Goal: Task Accomplishment & Management: Manage account settings

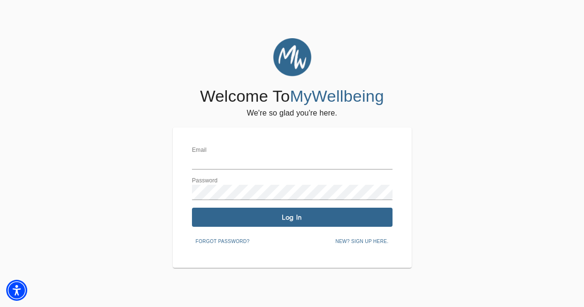
type input "[EMAIL_ADDRESS][PERSON_NAME][DOMAIN_NAME]"
click at [291, 216] on span "Log In" at bounding box center [292, 217] width 193 height 9
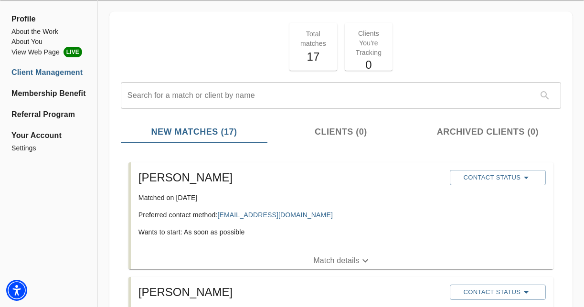
scroll to position [37, 0]
click at [342, 256] on p "Match details" at bounding box center [336, 259] width 46 height 11
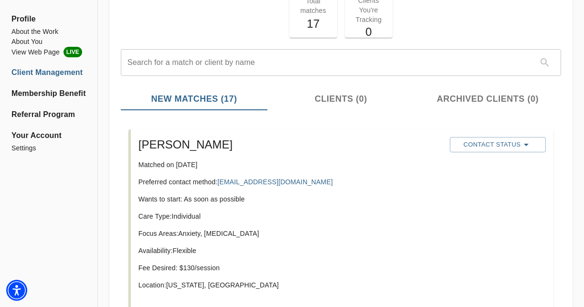
scroll to position [0, 0]
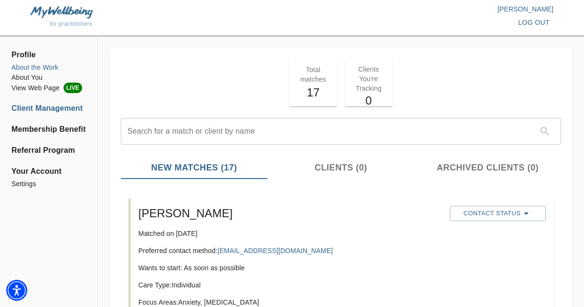
click at [35, 68] on li "About the Work" at bounding box center [48, 68] width 75 height 10
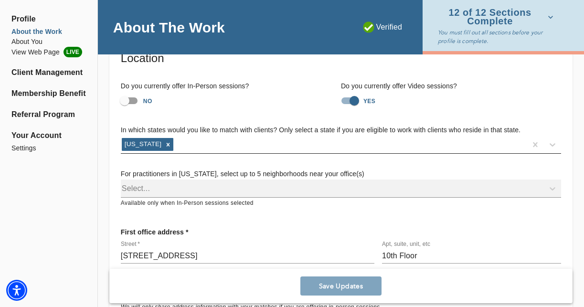
scroll to position [65, 0]
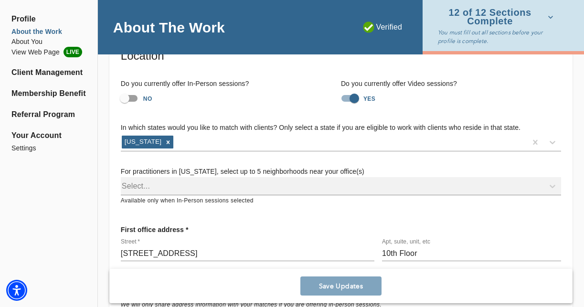
click at [246, 188] on div "Select..." at bounding box center [341, 186] width 440 height 18
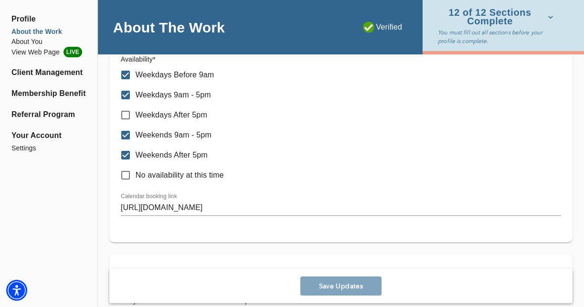
scroll to position [568, 0]
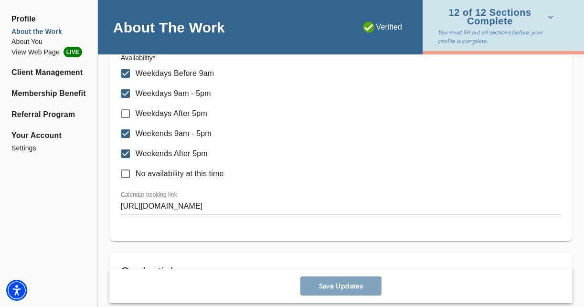
click at [197, 116] on p "Weekdays After 5pm" at bounding box center [172, 113] width 72 height 11
click at [136, 116] on input "Weekdays After 5pm" at bounding box center [126, 114] width 20 height 20
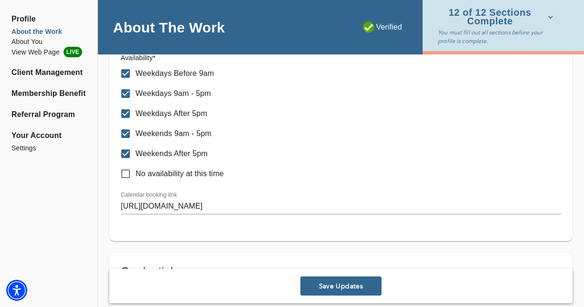
click at [197, 116] on p "Weekdays After 5pm" at bounding box center [172, 113] width 72 height 11
click at [136, 116] on input "Weekdays After 5pm" at bounding box center [126, 114] width 20 height 20
click at [197, 116] on p "Weekdays After 5pm" at bounding box center [172, 113] width 72 height 11
click at [136, 116] on input "Weekdays After 5pm" at bounding box center [126, 114] width 20 height 20
checkbox input "true"
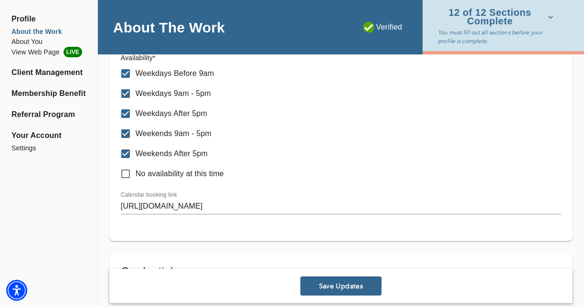
click at [203, 152] on p "Weekends After 5pm" at bounding box center [172, 153] width 72 height 11
click at [136, 152] on input "Weekends After 5pm" at bounding box center [126, 154] width 20 height 20
checkbox input "false"
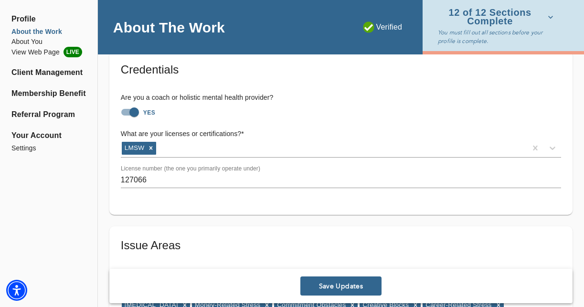
scroll to position [769, 0]
click at [136, 113] on input "YES" at bounding box center [134, 113] width 54 height 18
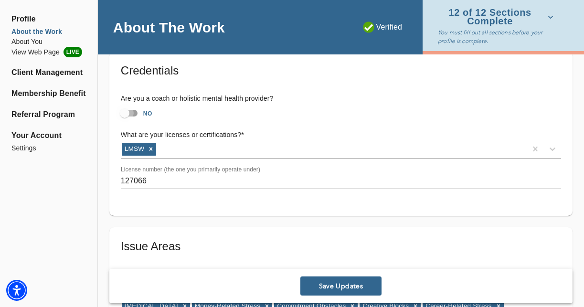
click at [132, 113] on input "NO" at bounding box center [124, 113] width 54 height 18
checkbox input "true"
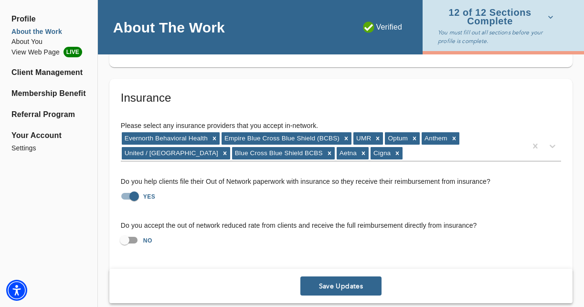
scroll to position [2192, 0]
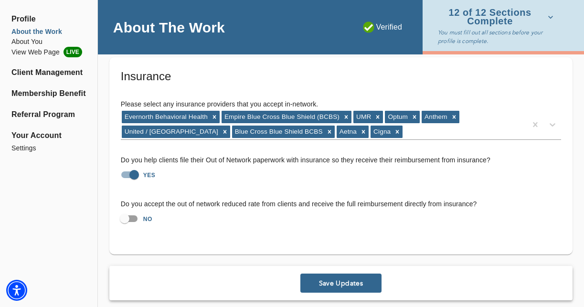
click at [339, 279] on span "Save Updates" at bounding box center [341, 283] width 74 height 9
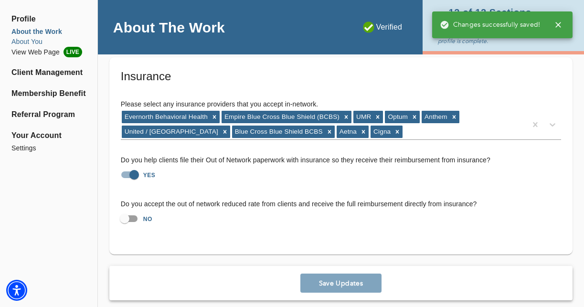
click at [37, 41] on li "About You" at bounding box center [48, 42] width 75 height 10
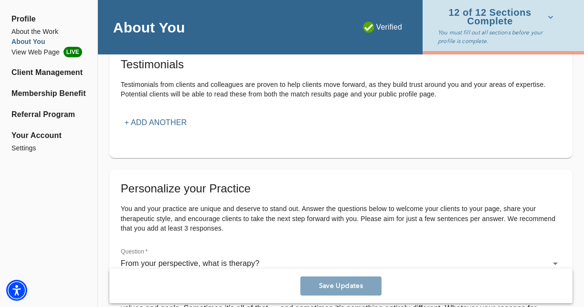
scroll to position [1134, 0]
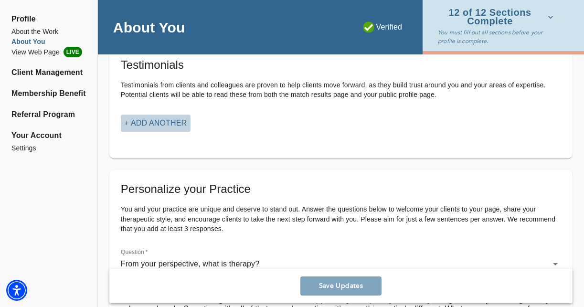
click at [184, 125] on p "+ Add another" at bounding box center [156, 122] width 62 height 11
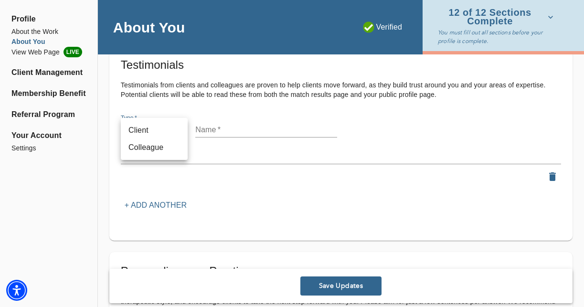
click at [175, 136] on li "Client" at bounding box center [154, 130] width 67 height 17
type input "client"
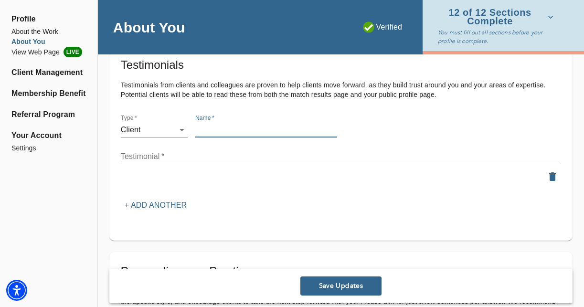
click at [211, 130] on input "text" at bounding box center [266, 129] width 142 height 15
type input "[PERSON_NAME]"
click at [190, 160] on textarea at bounding box center [341, 156] width 440 height 9
click at [559, 179] on button "button" at bounding box center [552, 176] width 17 height 17
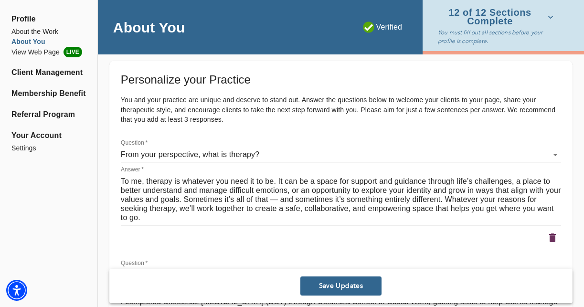
scroll to position [1233, 0]
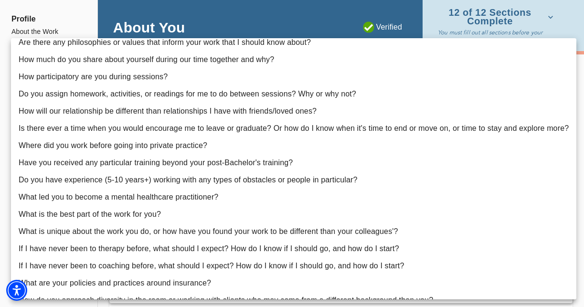
scroll to position [46, 0]
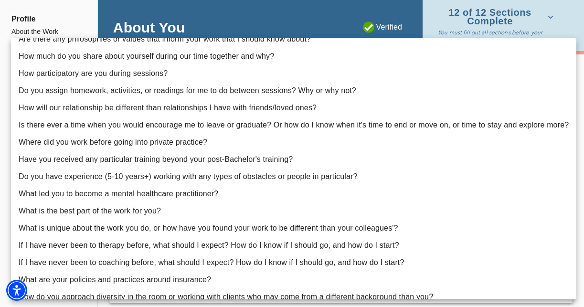
click at [463, 21] on div at bounding box center [292, 153] width 584 height 307
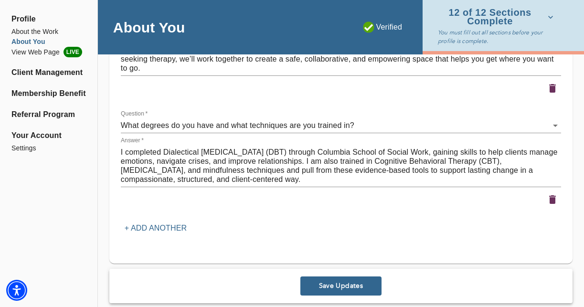
scroll to position [1409, 0]
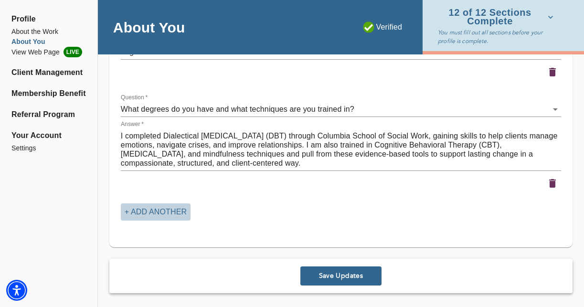
click at [187, 212] on button "+ Add another" at bounding box center [156, 211] width 70 height 17
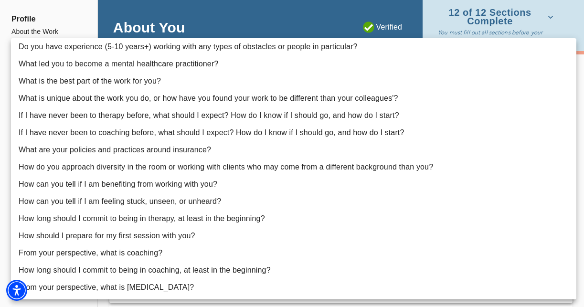
scroll to position [176, 0]
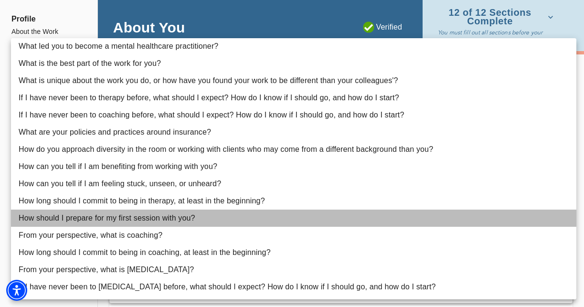
click at [191, 216] on li "How should I prepare for my first session with you?" at bounding box center [294, 218] width 566 height 17
type input "22"
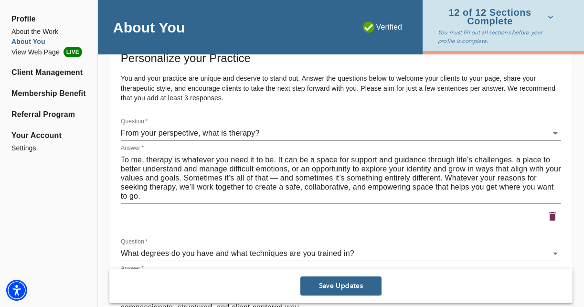
scroll to position [1266, 0]
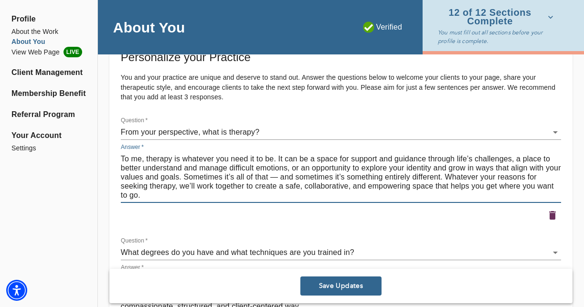
drag, startPoint x: 285, startPoint y: 159, endPoint x: 120, endPoint y: 161, distance: 164.3
click at [121, 161] on textarea "To me, therapy is whatever you need it to be. It can be a space for support and…" at bounding box center [341, 176] width 440 height 45
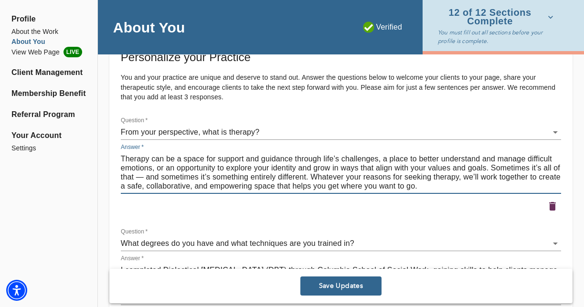
click at [310, 177] on textarea "Therapy can be a space for support and guidance through life’s challenges, a pl…" at bounding box center [341, 172] width 440 height 36
click at [166, 166] on textarea "Therapy can be a space for support and guidance through life’s challenges, a pl…" at bounding box center [341, 172] width 440 height 36
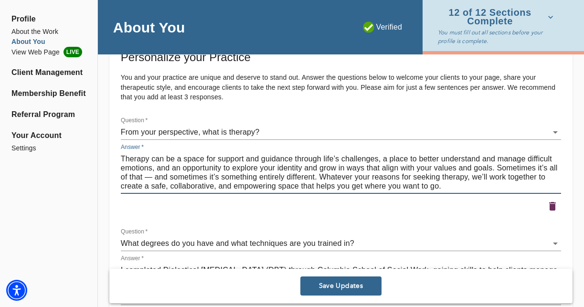
click at [315, 176] on textarea "Therapy can be a space for support and guidance through life’s challenges, a pl…" at bounding box center [341, 172] width 440 height 36
click at [321, 176] on textarea "Therapy can be a space for support and guidance through life’s challenges, a pl…" at bounding box center [341, 172] width 440 height 36
click at [320, 177] on textarea "Therapy can be a space for support and guidance through life’s challenges, a pl…" at bounding box center [341, 172] width 440 height 36
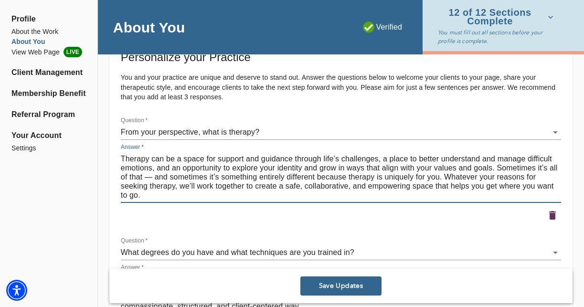
click at [409, 179] on textarea "Therapy can be a space for support and guidance through life’s challenges, a pl…" at bounding box center [341, 176] width 440 height 45
click at [430, 178] on textarea "Therapy can be a space for support and guidance through life’s challenges, a pl…" at bounding box center [341, 176] width 440 height 45
click at [316, 176] on textarea "Therapy can be a space for support and guidance through life’s challenges, a pl…" at bounding box center [341, 176] width 440 height 45
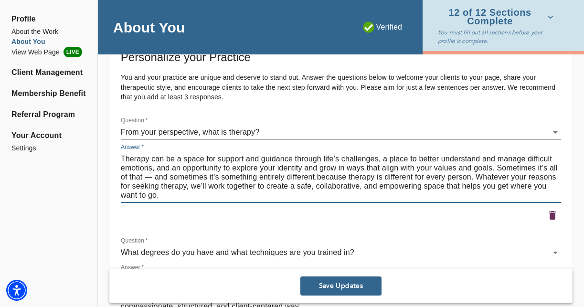
drag, startPoint x: 352, startPoint y: 176, endPoint x: 325, endPoint y: 176, distance: 26.3
click at [325, 176] on textarea "Therapy can be a space for support and guidance through life’s challenges, a pl…" at bounding box center [341, 176] width 440 height 45
drag, startPoint x: 388, startPoint y: 177, endPoint x: 351, endPoint y: 178, distance: 36.8
click at [351, 178] on textarea "Therapy can be a space for support and guidance through life’s challenges, a pl…" at bounding box center [341, 176] width 440 height 45
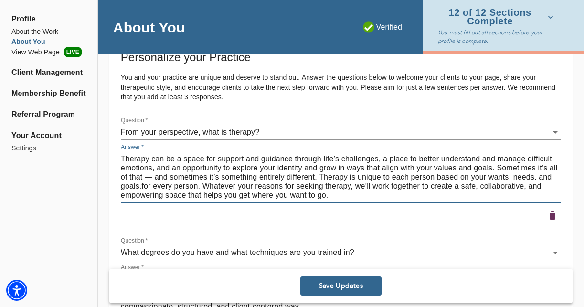
drag, startPoint x: 202, startPoint y: 185, endPoint x: 149, endPoint y: 185, distance: 53.0
click at [149, 185] on textarea "Therapy can be a space for support and guidance through life’s challenges, a pl…" at bounding box center [341, 176] width 440 height 45
click at [481, 176] on textarea "Therapy can be a space for support and guidance through life’s challenges, a pl…" at bounding box center [341, 176] width 440 height 45
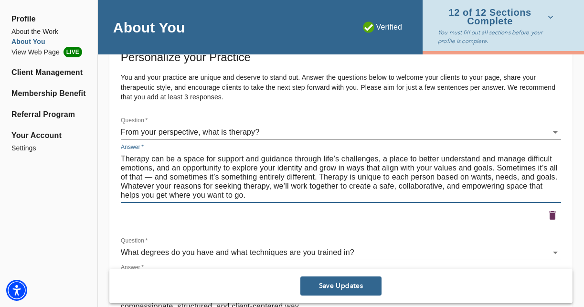
click at [520, 179] on textarea "Therapy can be a space for support and guidance through life’s challenges, a pl…" at bounding box center [341, 176] width 440 height 45
drag, startPoint x: 265, startPoint y: 197, endPoint x: 124, endPoint y: 138, distance: 153.1
click at [124, 139] on div "Question   * From your perspective, what is therapy? 1 Answer   * Therapy can b…" at bounding box center [341, 170] width 444 height 111
click at [396, 187] on textarea "Therapy can be a space for support and guidance through life’s challenges, a pl…" at bounding box center [341, 176] width 440 height 45
click at [435, 178] on textarea "Therapy can be a space for support and guidance through life’s challenges, a pl…" at bounding box center [341, 176] width 440 height 45
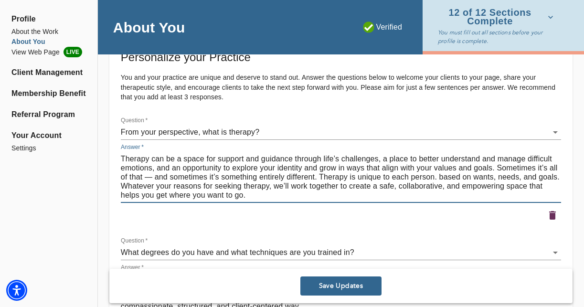
drag, startPoint x: 559, startPoint y: 177, endPoint x: 445, endPoint y: 174, distance: 114.7
click at [445, 174] on textarea "Therapy can be a space for support and guidance through life’s challenges, a pl…" at bounding box center [341, 176] width 440 height 45
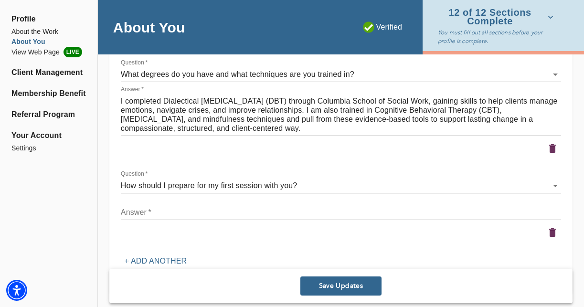
scroll to position [1439, 0]
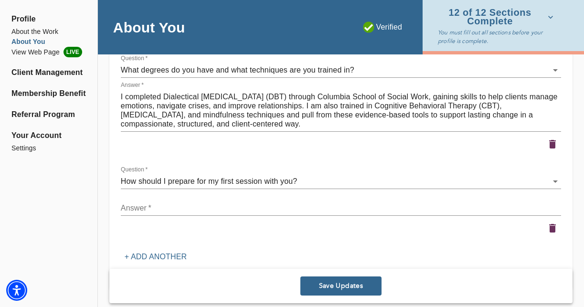
type textarea "Therapy can be a space for support and guidance through life’s challenges, a pl…"
click at [552, 229] on icon "button" at bounding box center [552, 228] width 7 height 9
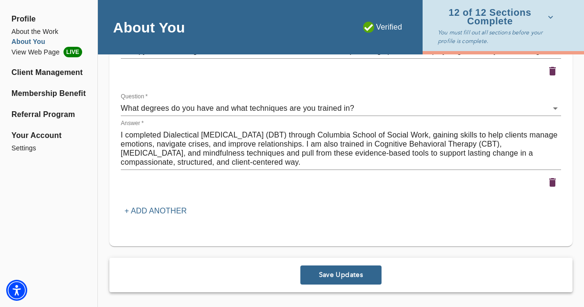
click at [346, 276] on span "Save Updates" at bounding box center [341, 274] width 74 height 9
type textarea "Lo ips dolo sitametc adipi el sed doei te incididu utlab etd magnaa? En ad mini…"
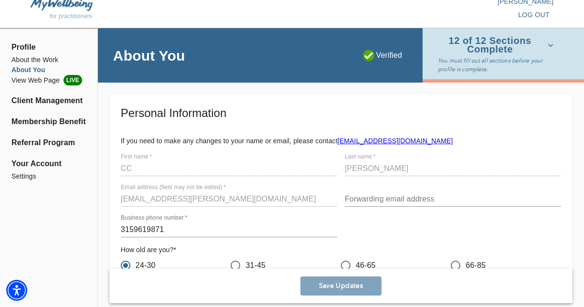
scroll to position [0, 0]
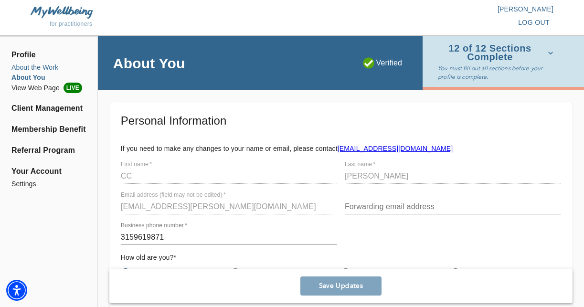
click at [53, 68] on li "About the Work" at bounding box center [48, 68] width 75 height 10
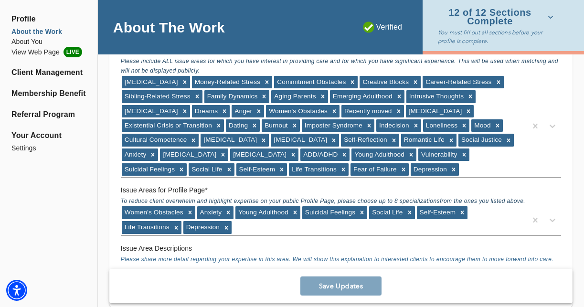
scroll to position [996, 0]
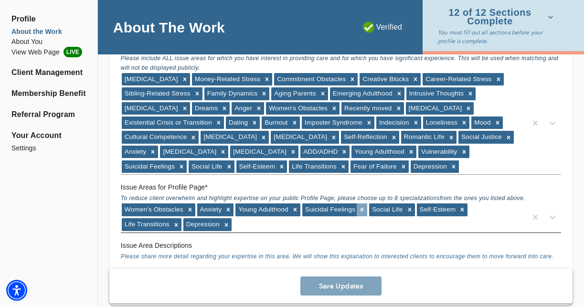
click at [359, 209] on icon at bounding box center [362, 209] width 7 height 7
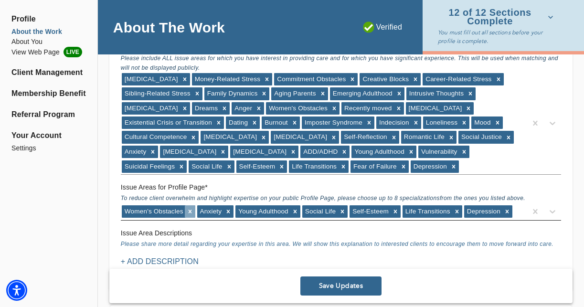
click at [190, 211] on icon at bounding box center [189, 211] width 3 height 3
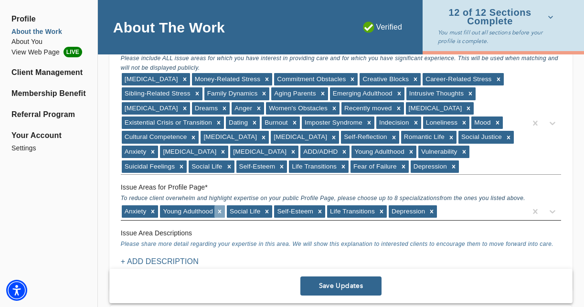
click at [218, 211] on icon at bounding box center [219, 211] width 7 height 7
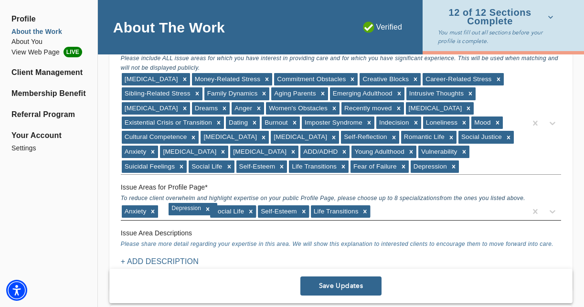
drag, startPoint x: 345, startPoint y: 210, endPoint x: 190, endPoint y: 208, distance: 155.7
click at [385, 213] on div "Anxiety [MEDICAL_DATA] Self-Esteem Life Transitions Social Life" at bounding box center [324, 211] width 406 height 15
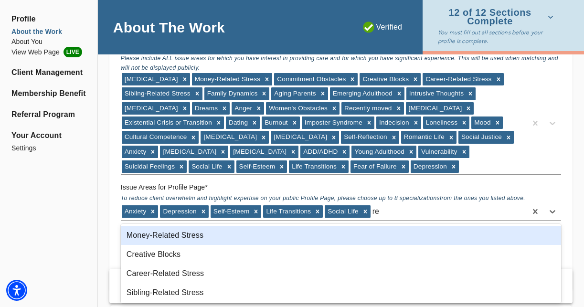
type input "r"
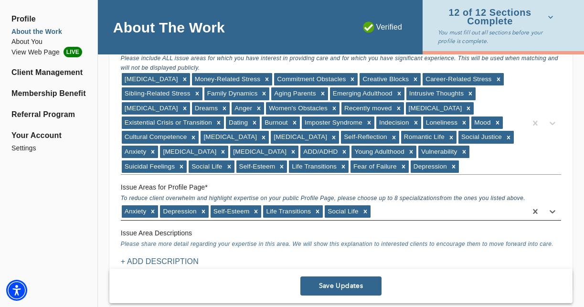
click at [387, 213] on div "Anxiety [MEDICAL_DATA] Self-Esteem Life Transitions Social Life" at bounding box center [324, 211] width 406 height 15
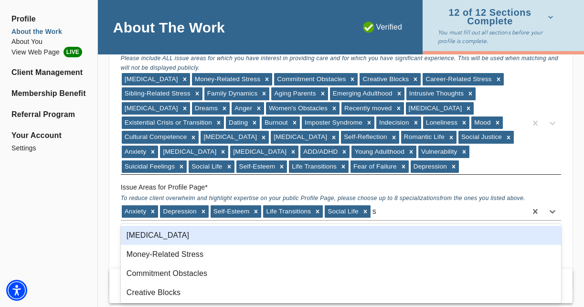
type input "s"
click at [498, 171] on div "[MEDICAL_DATA] Money-Related Stress Commitment Obstacles Creative Blocks Career…" at bounding box center [324, 123] width 406 height 102
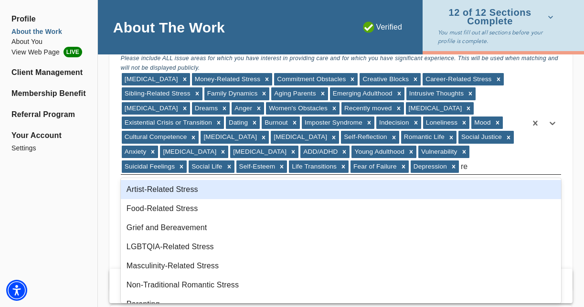
type input "r"
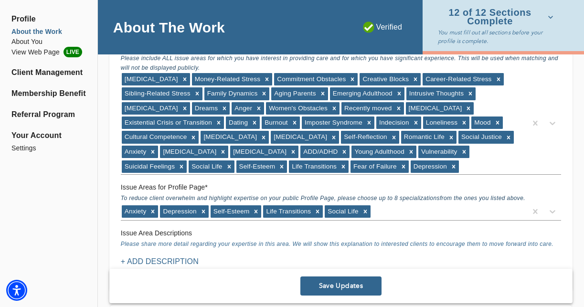
click at [37, 246] on div "Profile About the Work About You View Web Page LIVE Client Management Membershi…" at bounding box center [48, 273] width 97 height 2452
click at [398, 214] on div "Anxiety [MEDICAL_DATA] Self-Esteem Life Transitions Social Life" at bounding box center [324, 211] width 406 height 15
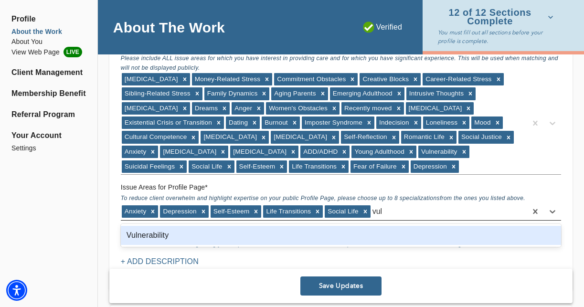
type input "vuln"
click at [357, 235] on div "Vulnerability" at bounding box center [341, 235] width 440 height 19
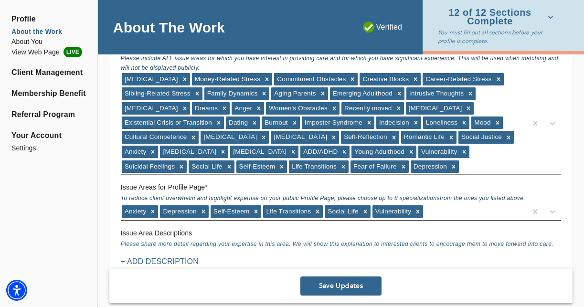
click at [448, 217] on div "Anxiety [MEDICAL_DATA] Self-Esteem Life Transitions Social Life Vulnerability" at bounding box center [324, 211] width 406 height 15
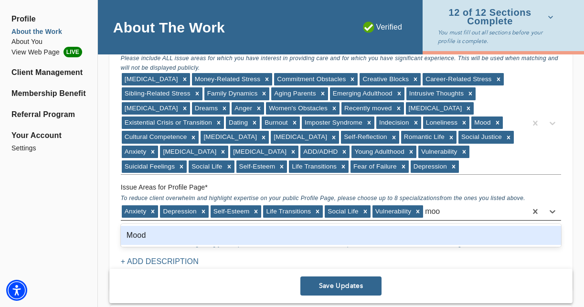
type input "mood"
click at [424, 238] on div "Mood" at bounding box center [341, 235] width 440 height 19
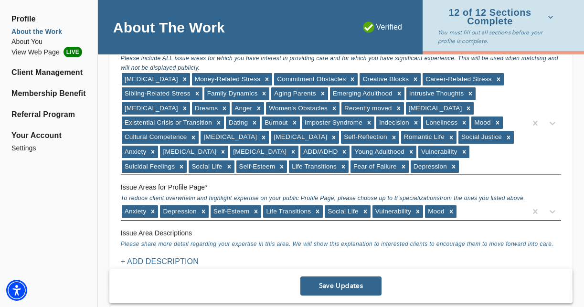
click at [470, 213] on div "Anxiety [MEDICAL_DATA] Self-Esteem Life Transitions Social Life Vulnerability M…" at bounding box center [324, 211] width 406 height 15
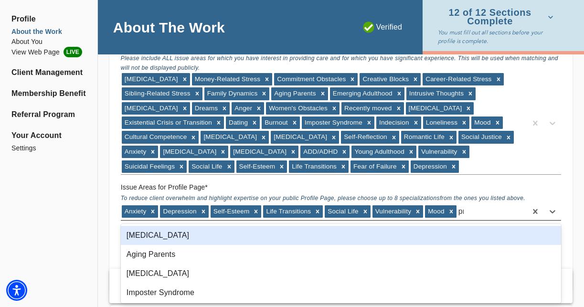
type input "pro"
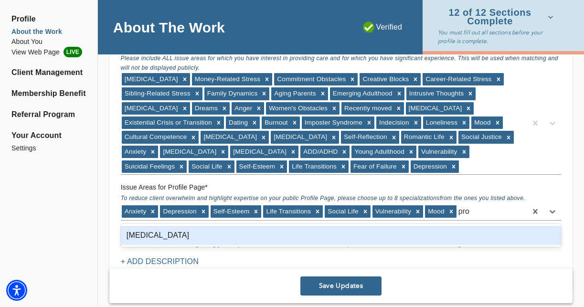
click at [443, 231] on div "[MEDICAL_DATA]" at bounding box center [341, 235] width 440 height 19
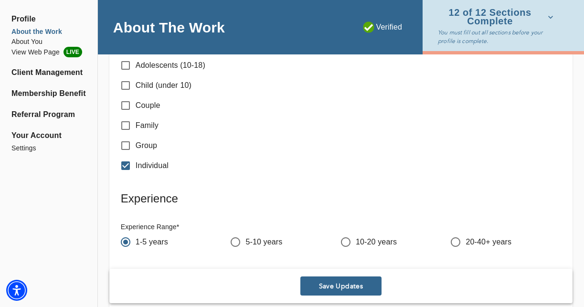
scroll to position [1373, 0]
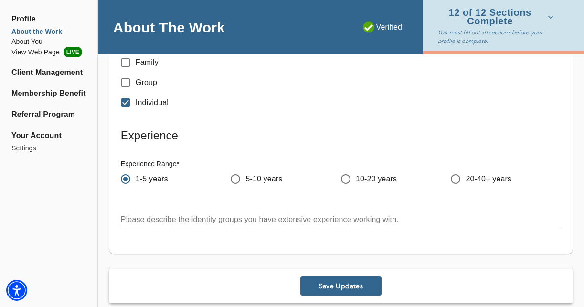
click at [340, 284] on span "Save Updates" at bounding box center [341, 286] width 74 height 9
